Goal: Communication & Community: Connect with others

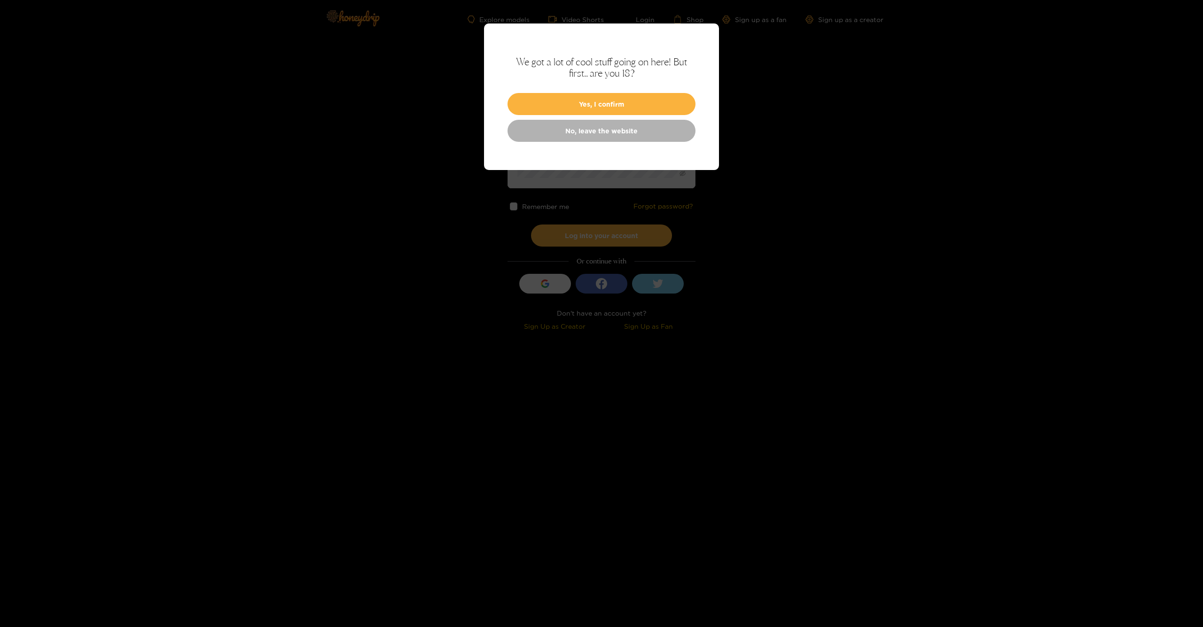
type input "******"
click at [551, 110] on button "Yes, I confirm" at bounding box center [601, 104] width 188 height 22
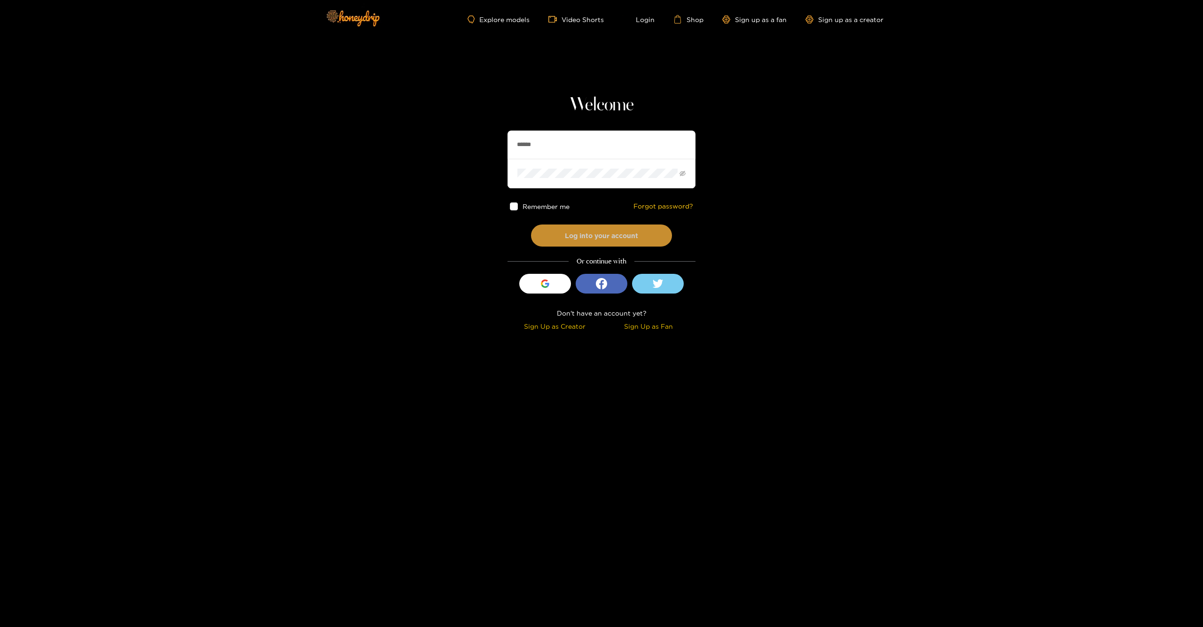
click at [550, 233] on button "Log into your account" at bounding box center [601, 236] width 141 height 22
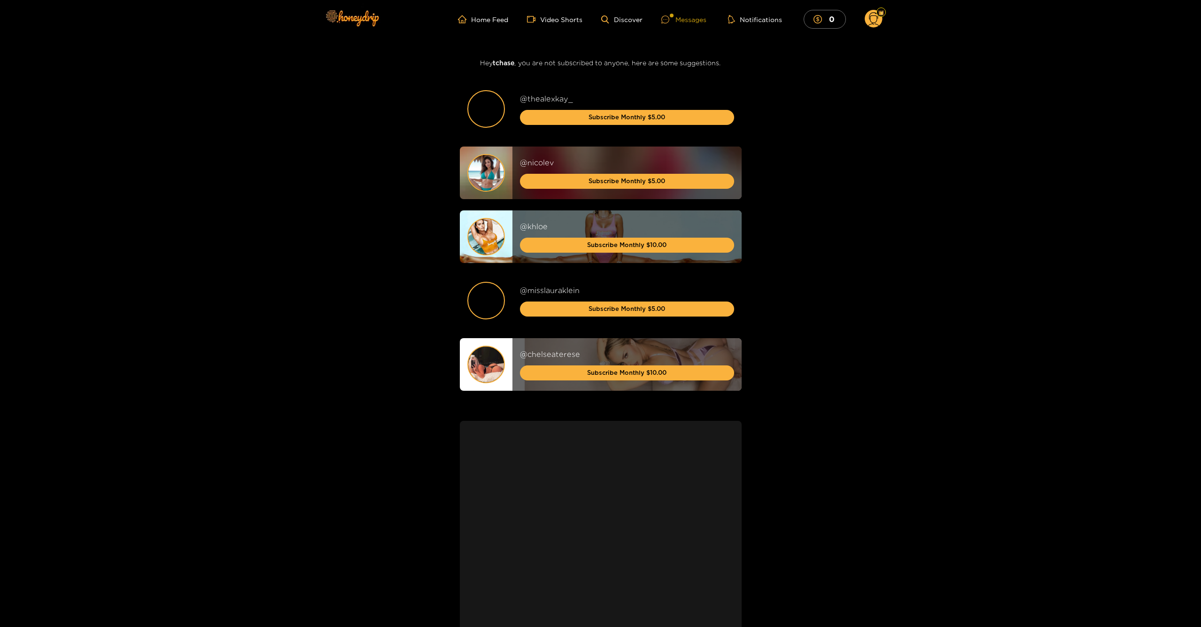
click at [679, 20] on div "Messages" at bounding box center [683, 19] width 45 height 11
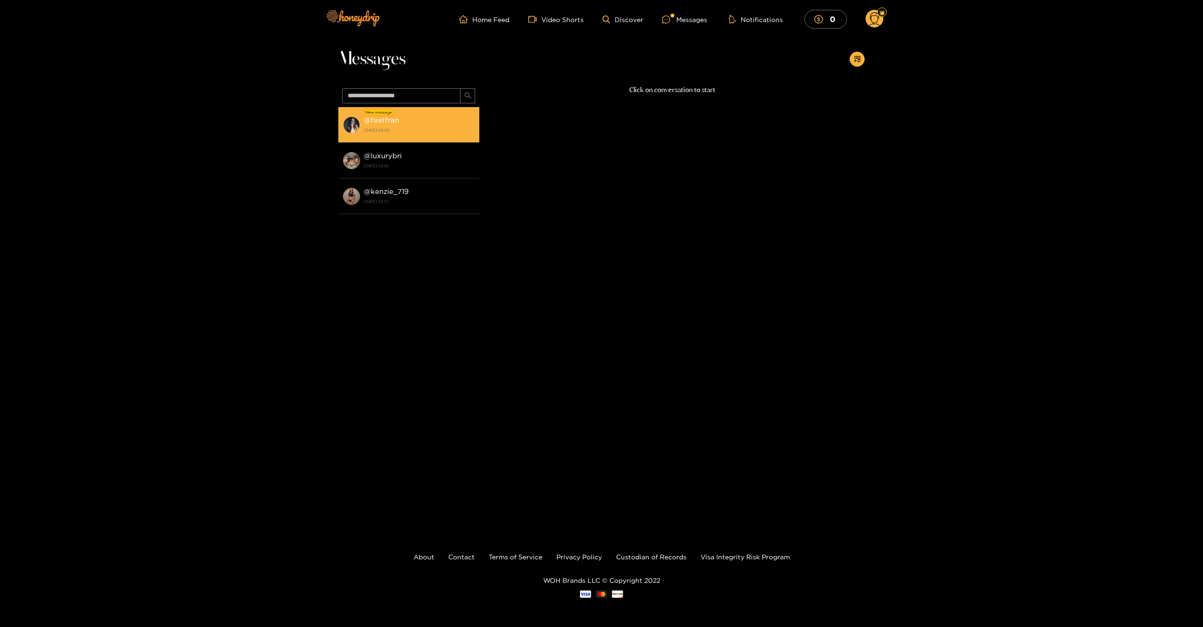
click at [424, 126] on strong "[DATE] 02:02" at bounding box center [419, 130] width 111 height 8
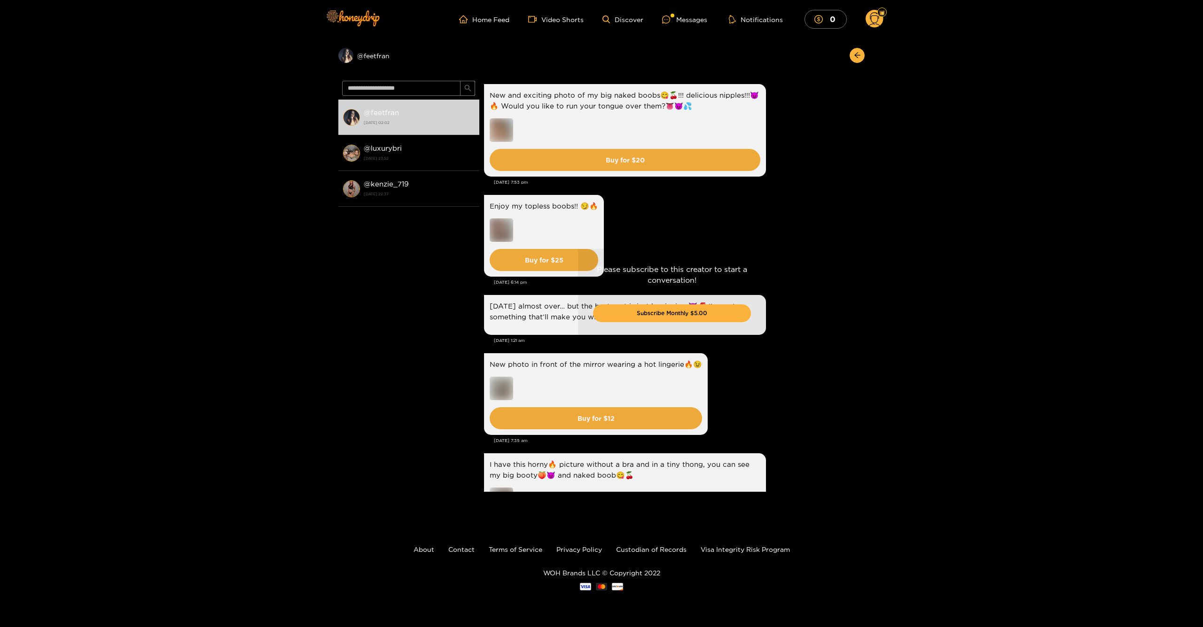
drag, startPoint x: 864, startPoint y: 138, endPoint x: 863, endPoint y: 183, distance: 44.6
click at [863, 171] on div "Please subscribe to this creator to start a conversation! Subscribe Monthly $5.…" at bounding box center [671, 296] width 385 height 439
click at [863, 209] on div "Please subscribe to this creator to start a conversation! Subscribe Monthly $5.…" at bounding box center [671, 296] width 385 height 439
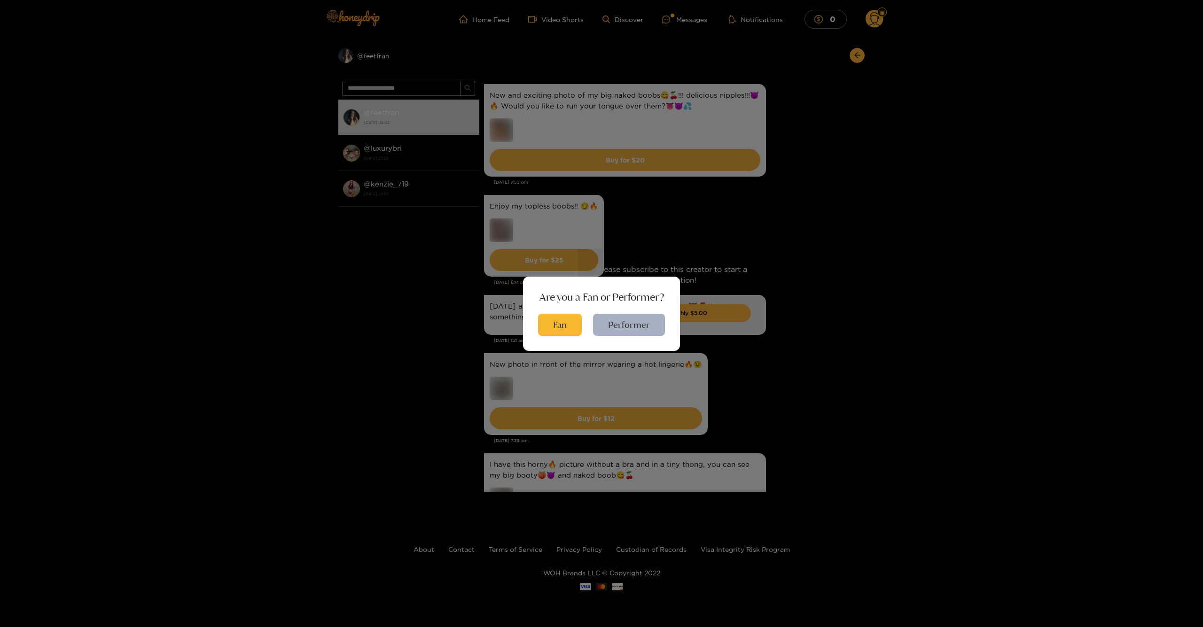
click at [774, 236] on div "Are you a Fan or Performer? Fan Performer" at bounding box center [601, 313] width 1203 height 627
click at [559, 327] on button "Fan" at bounding box center [560, 325] width 44 height 22
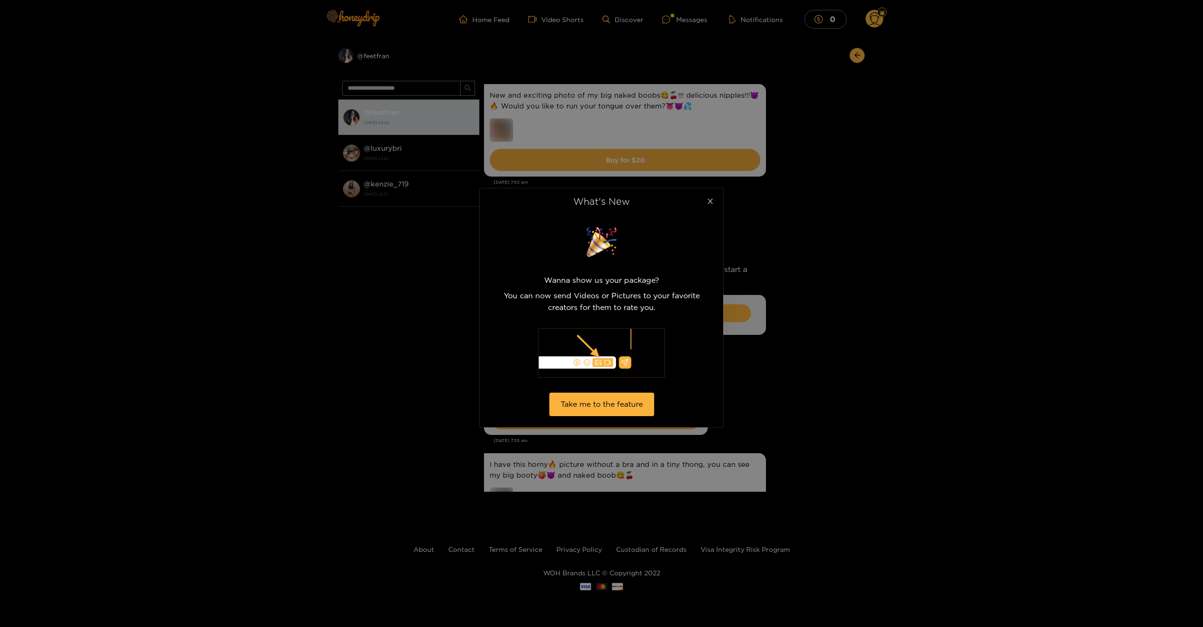
click at [709, 200] on icon "close" at bounding box center [709, 201] width 7 height 7
